Goal: Register for event/course

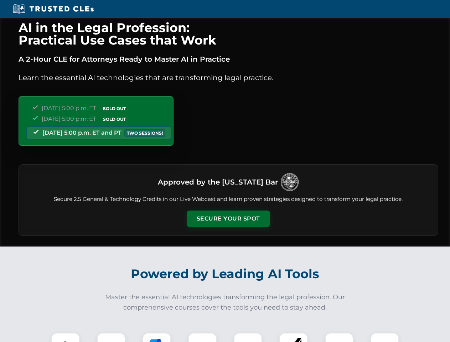
click at [228, 219] on button "Secure Your Spot" at bounding box center [228, 219] width 83 height 16
click at [66, 338] on img at bounding box center [65, 347] width 21 height 21
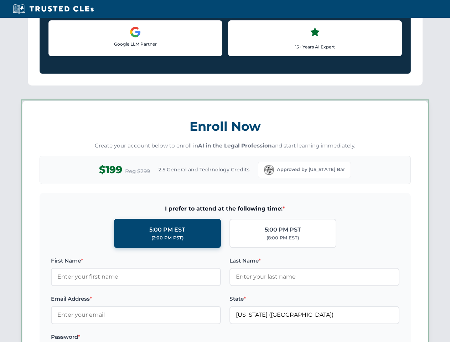
click at [157, 338] on label "Password *" at bounding box center [136, 337] width 170 height 9
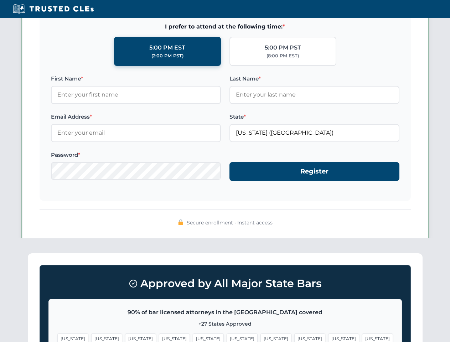
click at [328, 338] on span "[US_STATE]" at bounding box center [343, 339] width 31 height 10
